Goal: Task Accomplishment & Management: Manage account settings

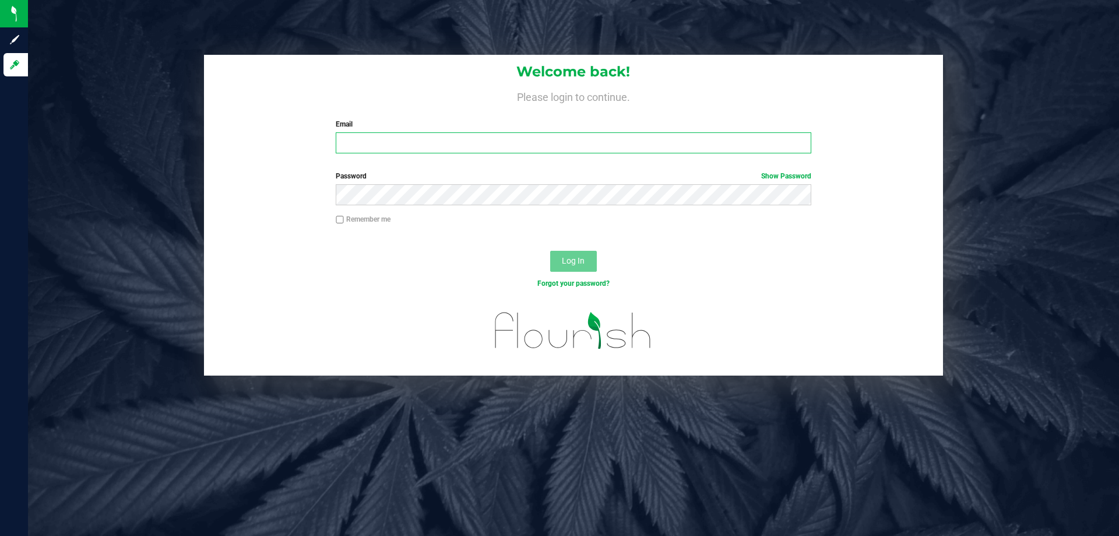
click at [371, 150] on input "Email" at bounding box center [573, 142] width 475 height 21
type input "Clemons@liveparallel.com"
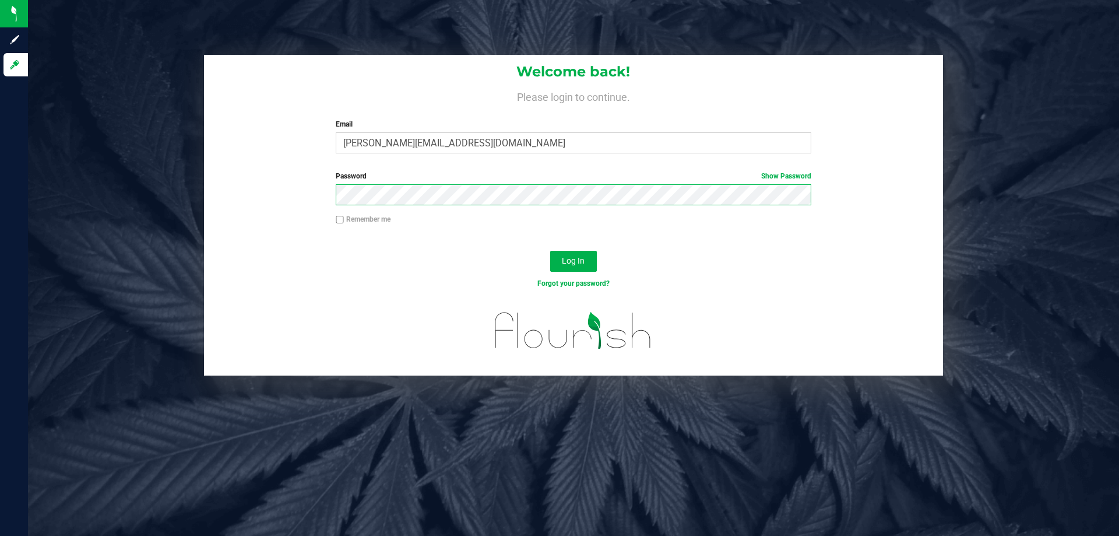
click at [550, 251] on button "Log In" at bounding box center [573, 261] width 47 height 21
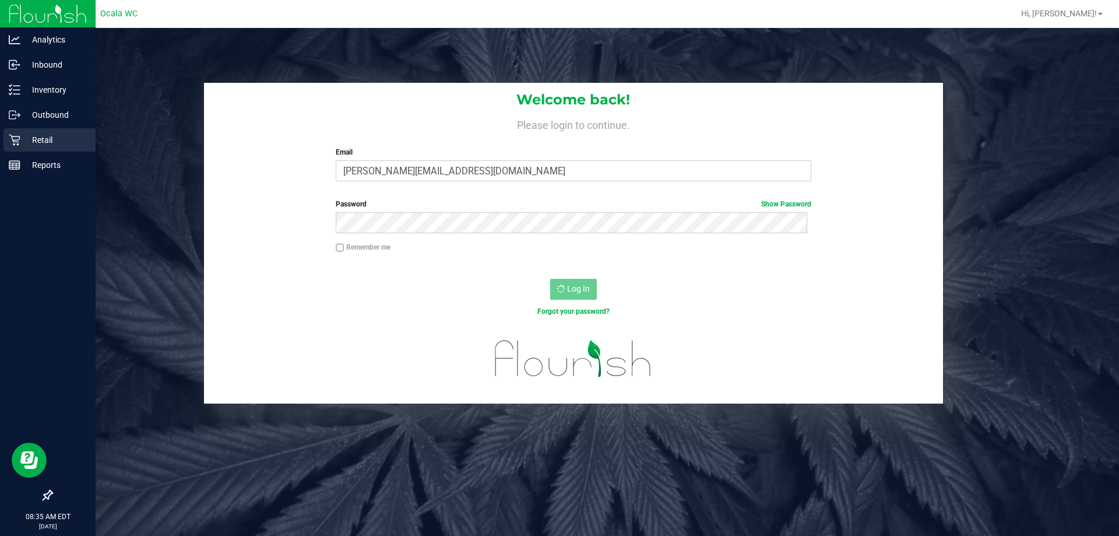
click at [9, 143] on icon at bounding box center [15, 140] width 12 height 12
click at [36, 90] on p "Inventory" at bounding box center [55, 90] width 70 height 14
click at [44, 85] on p "Inventory" at bounding box center [55, 90] width 70 height 14
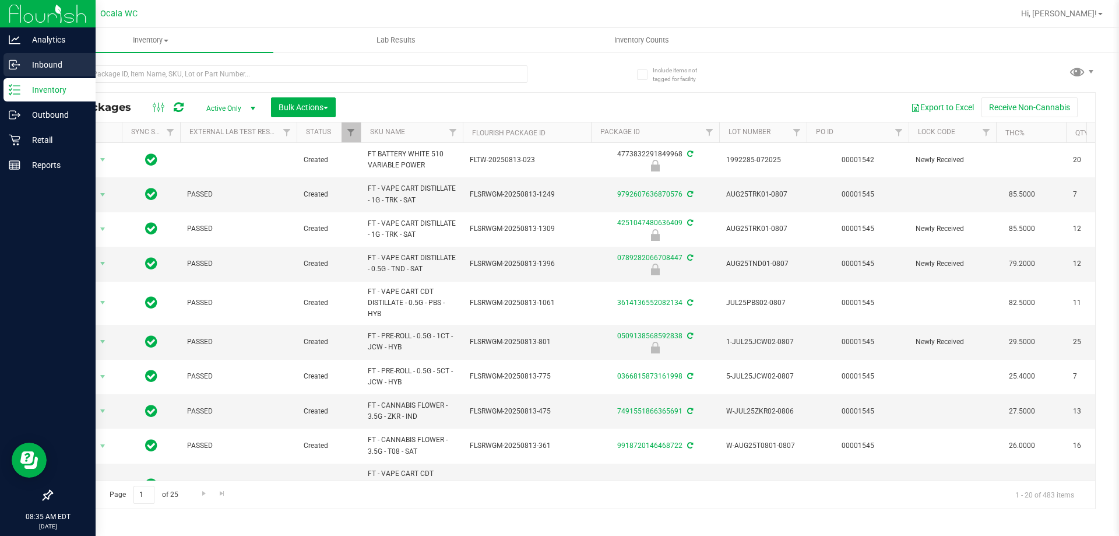
click at [23, 65] on p "Inbound" at bounding box center [55, 65] width 70 height 14
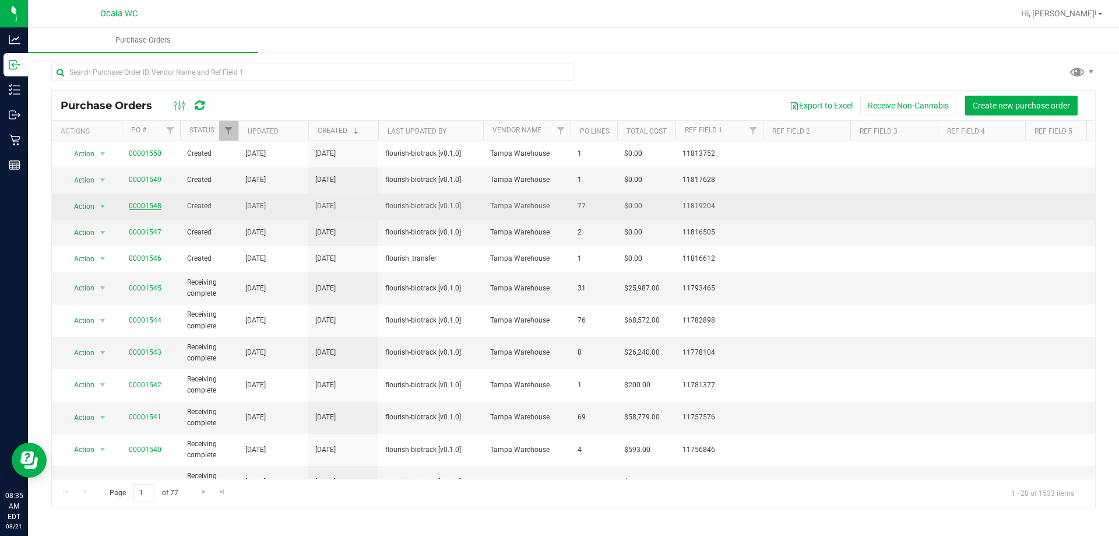
click at [145, 209] on link "00001548" at bounding box center [145, 206] width 33 height 8
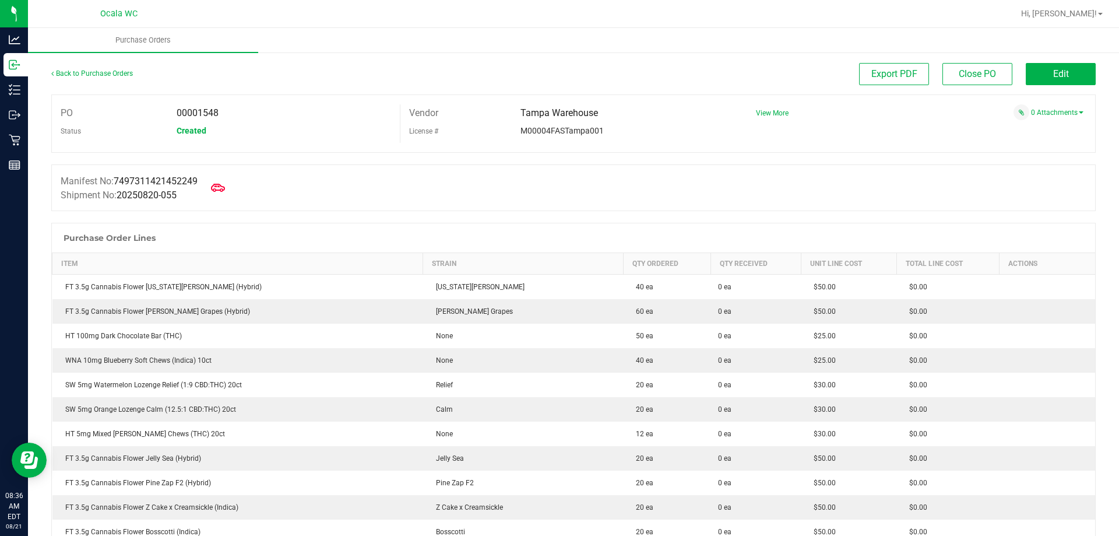
click at [85, 69] on div "Back to Purchase Orders" at bounding box center [181, 73] width 261 height 21
click at [97, 73] on link "Back to Purchase Orders" at bounding box center [92, 73] width 82 height 8
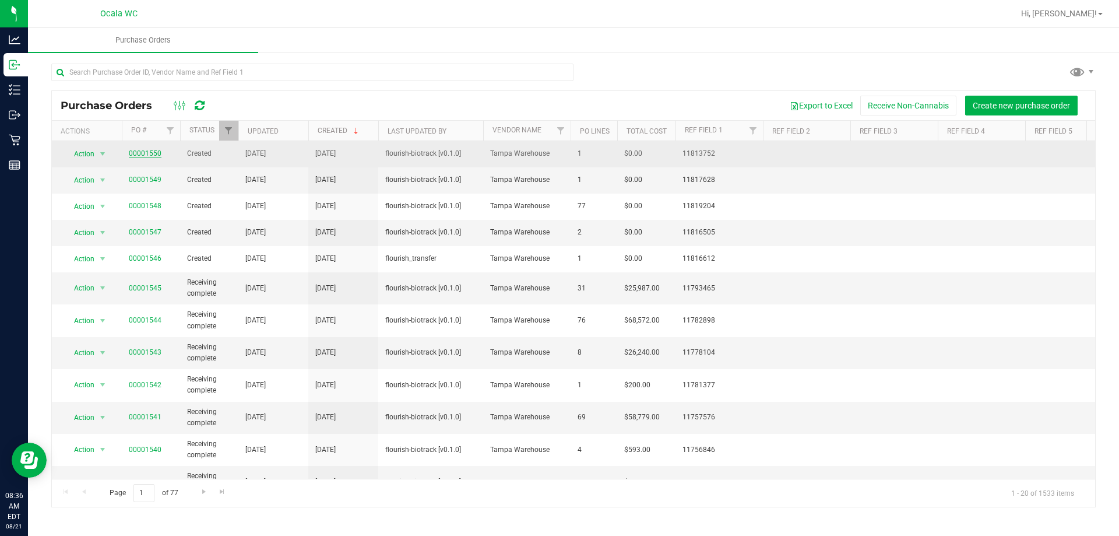
click at [135, 156] on link "00001550" at bounding box center [145, 153] width 33 height 8
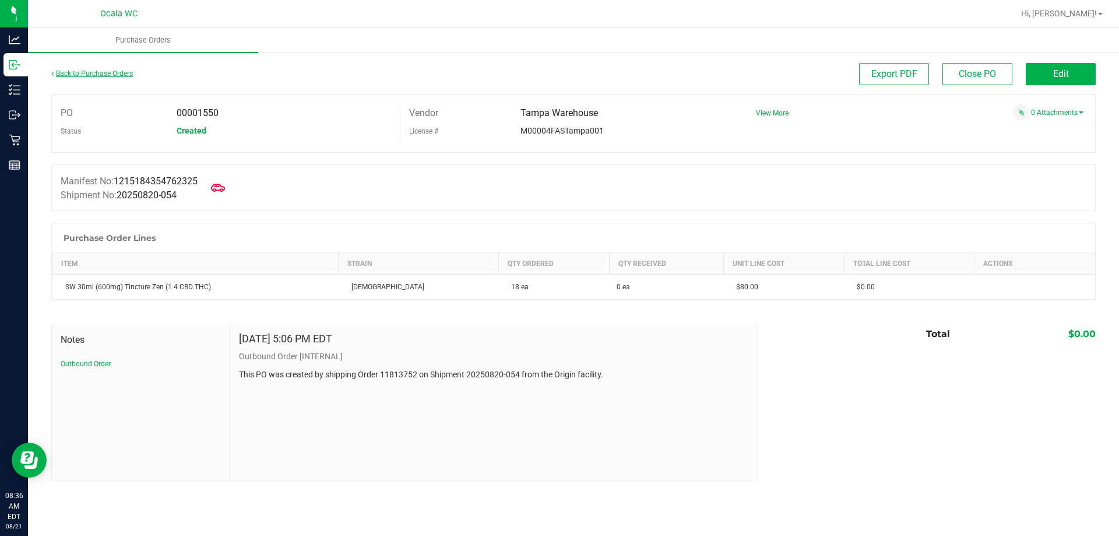
click at [98, 69] on link "Back to Purchase Orders" at bounding box center [92, 73] width 82 height 8
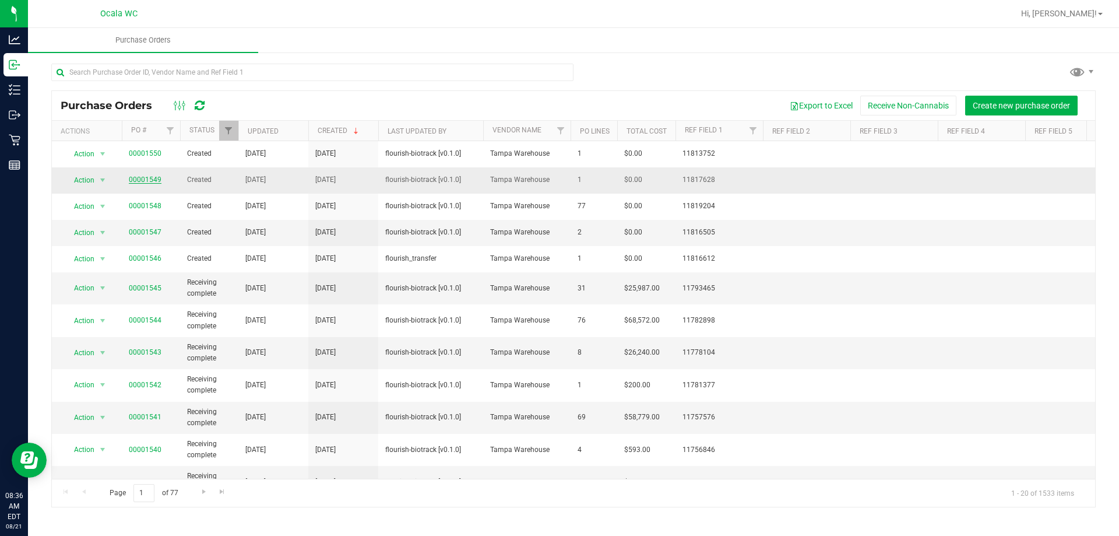
click at [132, 182] on link "00001549" at bounding box center [145, 179] width 33 height 8
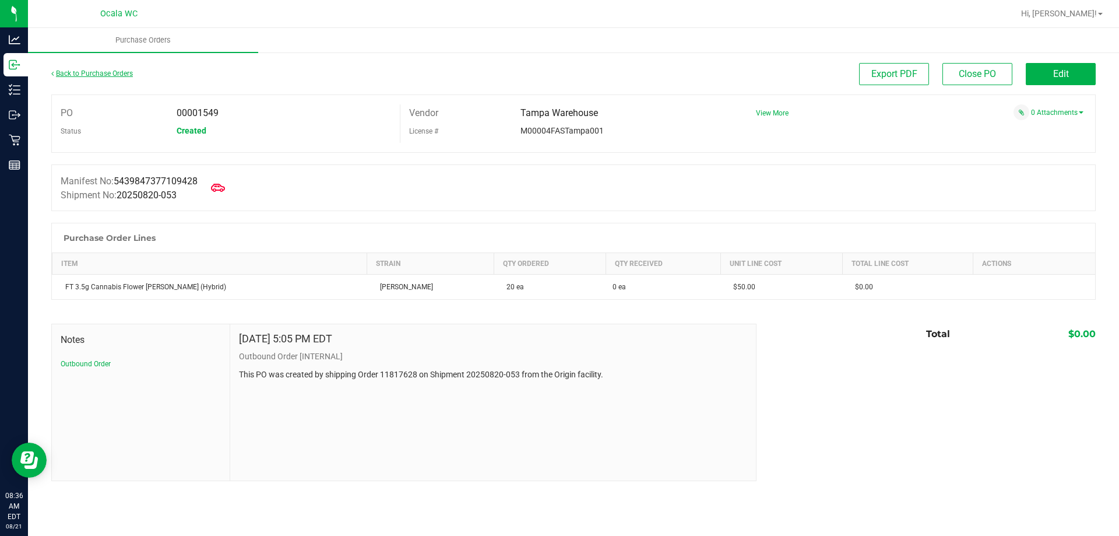
click at [93, 72] on link "Back to Purchase Orders" at bounding box center [92, 73] width 82 height 8
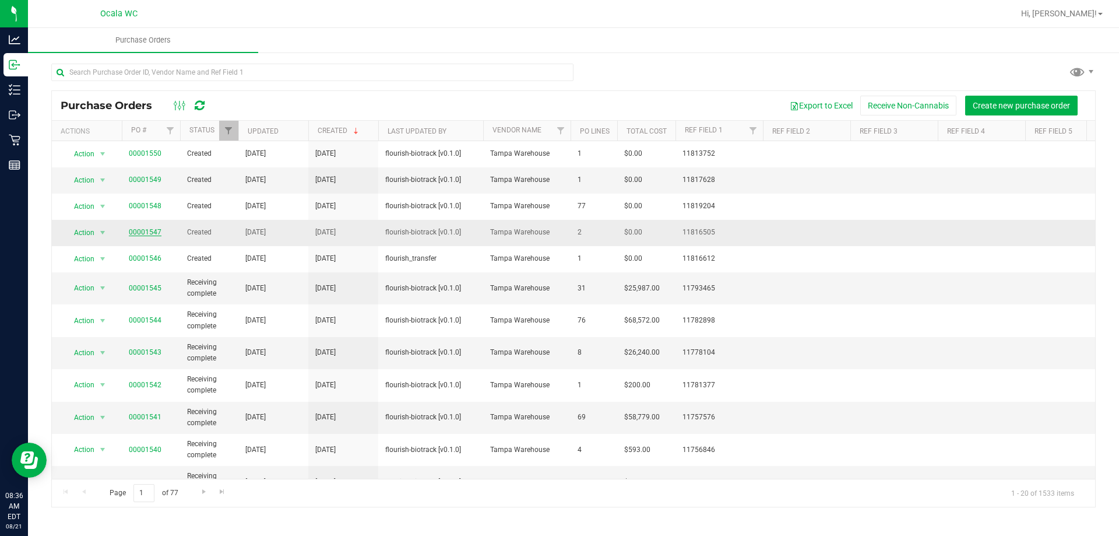
click at [151, 229] on link "00001547" at bounding box center [145, 232] width 33 height 8
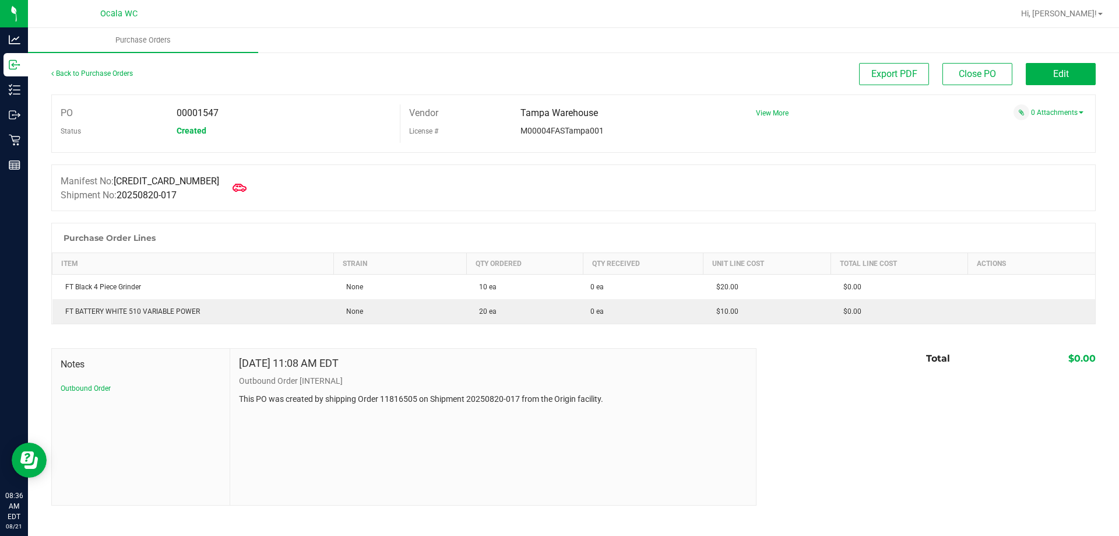
click at [96, 78] on div "Back to Purchase Orders" at bounding box center [181, 73] width 261 height 21
click at [100, 75] on link "Back to Purchase Orders" at bounding box center [92, 73] width 82 height 8
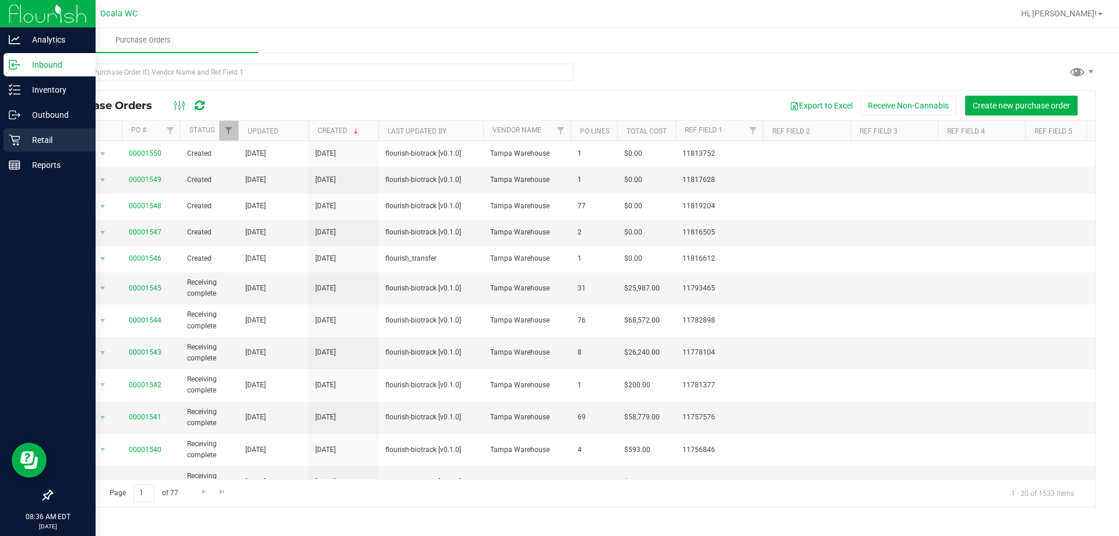
click at [19, 139] on icon at bounding box center [15, 140] width 12 height 12
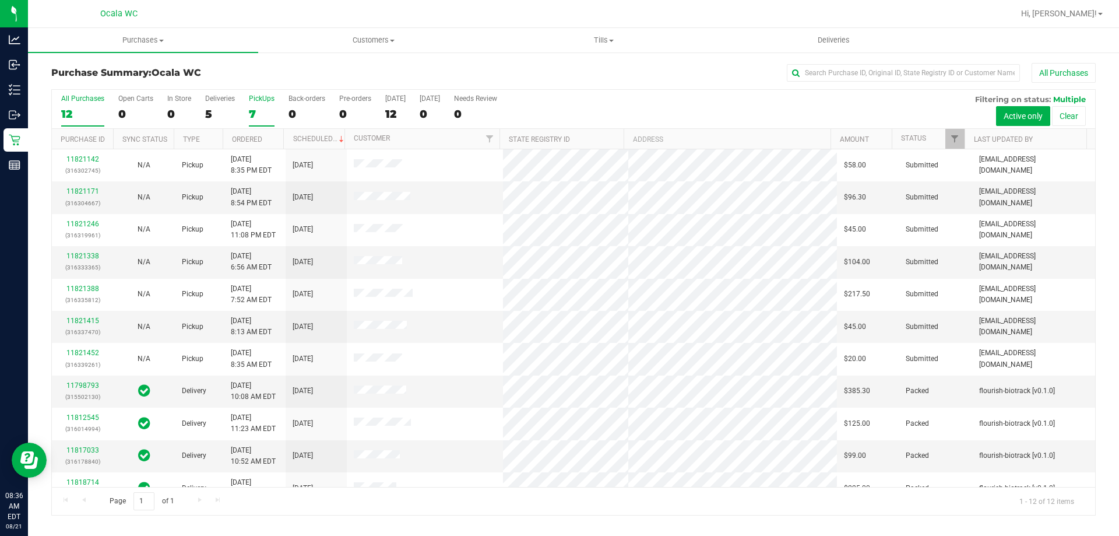
click at [249, 121] on label "PickUps 7" at bounding box center [262, 110] width 26 height 32
click at [0, 0] on input "PickUps 7" at bounding box center [0, 0] width 0 height 0
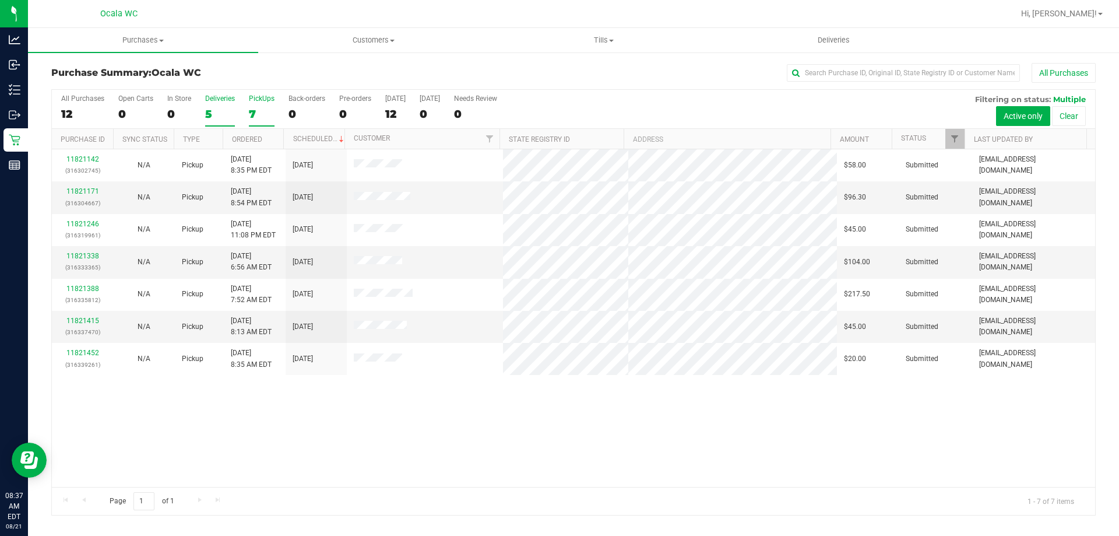
click at [211, 116] on div "5" at bounding box center [220, 113] width 30 height 13
click at [0, 0] on input "Deliveries 5" at bounding box center [0, 0] width 0 height 0
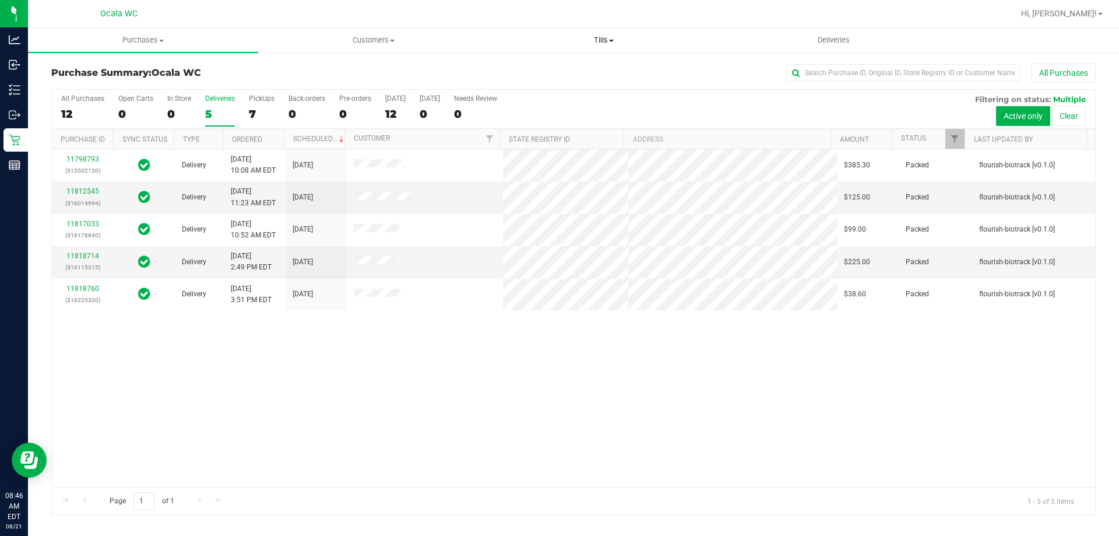
click at [599, 41] on span "Tills" at bounding box center [603, 40] width 229 height 10
click at [524, 73] on span "Manage tills" at bounding box center [528, 70] width 79 height 10
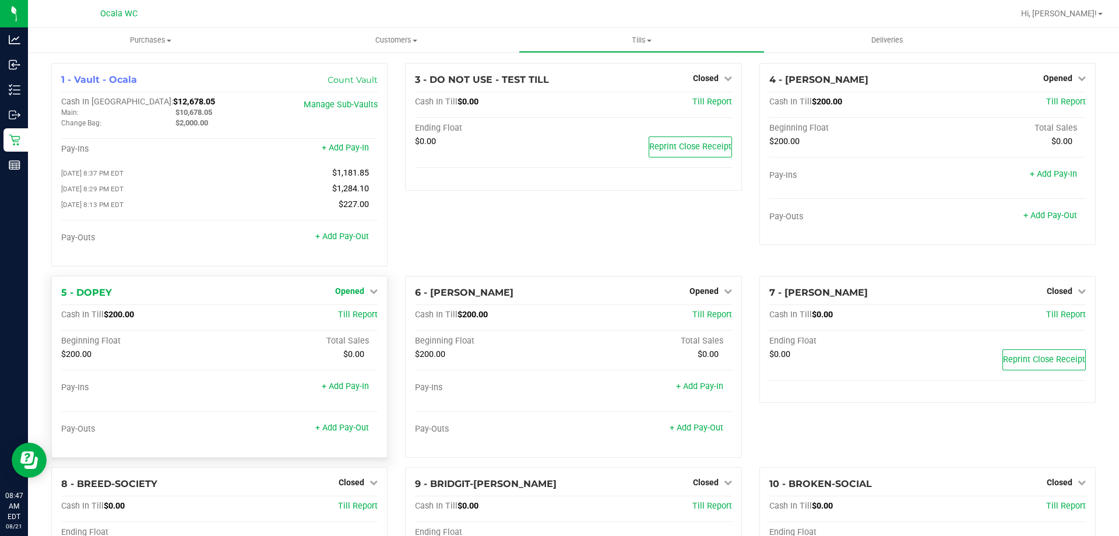
click at [360, 296] on span "Opened" at bounding box center [349, 290] width 29 height 9
click at [346, 317] on link "Close Till" at bounding box center [351, 314] width 31 height 9
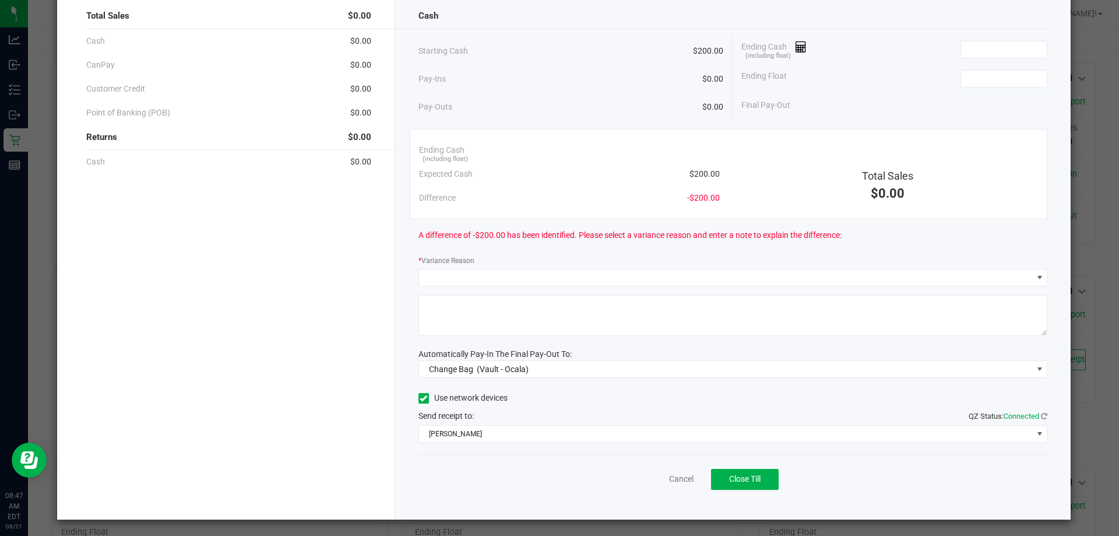
scroll to position [68, 0]
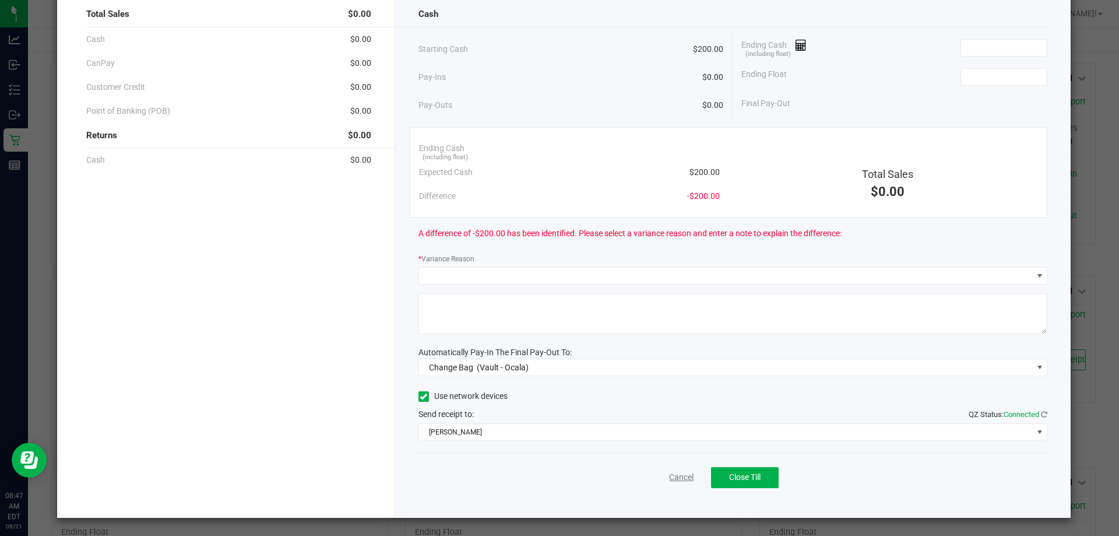
click at [669, 481] on link "Cancel" at bounding box center [681, 477] width 24 height 12
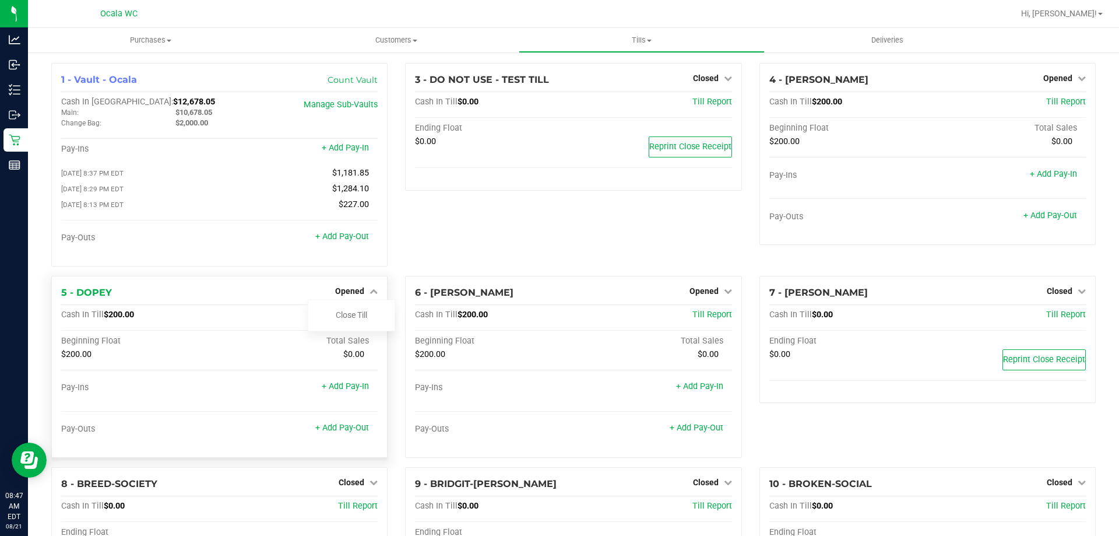
click at [273, 278] on div "5 - DOPEY Opened Close Till Cash In Till $200.00 Till Report Beginning Float To…" at bounding box center [219, 367] width 336 height 182
click at [561, 252] on div "3 - DO NOT USE - TEST TILL Closed Open Till Cash In Till $0.00 Till Report Endi…" at bounding box center [573, 169] width 354 height 213
click at [370, 294] on icon at bounding box center [374, 291] width 8 height 8
